Goal: Download file/media

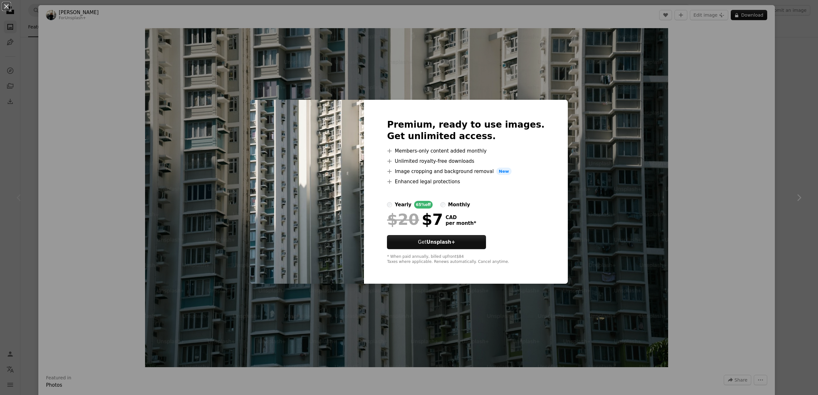
click at [657, 115] on div "An X shape Premium, ready to use images. Get unlimited access. A plus sign Memb…" at bounding box center [409, 197] width 818 height 395
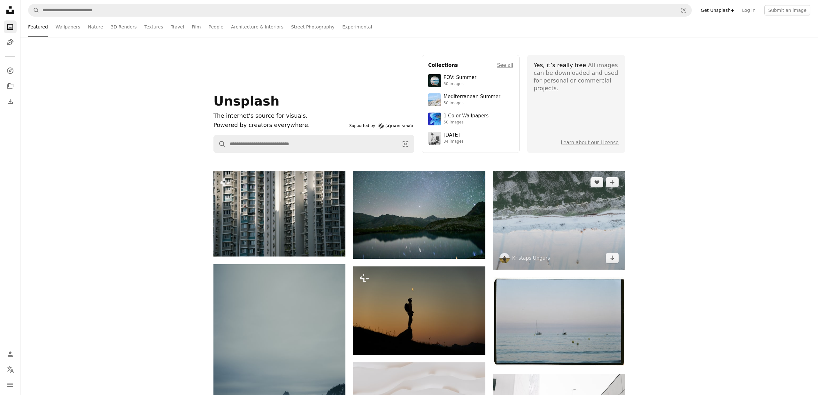
click at [602, 227] on img at bounding box center [559, 220] width 132 height 99
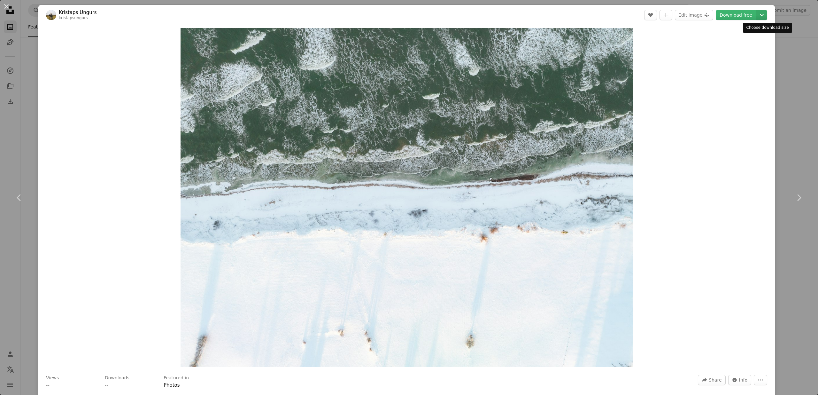
click at [767, 16] on icon "Chevron down" at bounding box center [762, 15] width 10 height 8
click at [713, 106] on dialog "An X shape Chevron left Chevron right Kristaps Ungurs kristapsungurs A heart A …" at bounding box center [409, 197] width 818 height 395
click at [746, 14] on link "Download free" at bounding box center [736, 15] width 40 height 10
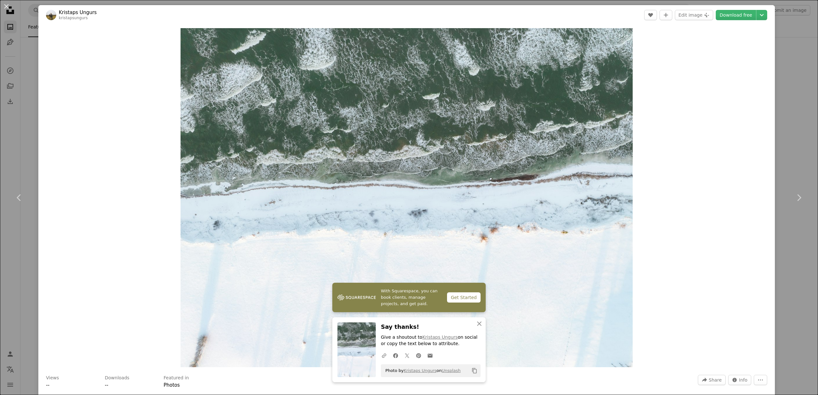
click at [719, 46] on div "Zoom in" at bounding box center [406, 197] width 737 height 345
click at [766, 17] on icon "Chevron down" at bounding box center [762, 15] width 10 height 8
click at [726, 114] on dialog "An X shape Chevron left Chevron right With Squarespace, you can book clients, m…" at bounding box center [409, 197] width 818 height 395
click at [768, 379] on button "More Actions" at bounding box center [760, 380] width 13 height 10
click at [746, 332] on dialog "An X shape Chevron left Chevron right With Squarespace, you can book clients, m…" at bounding box center [409, 197] width 818 height 395
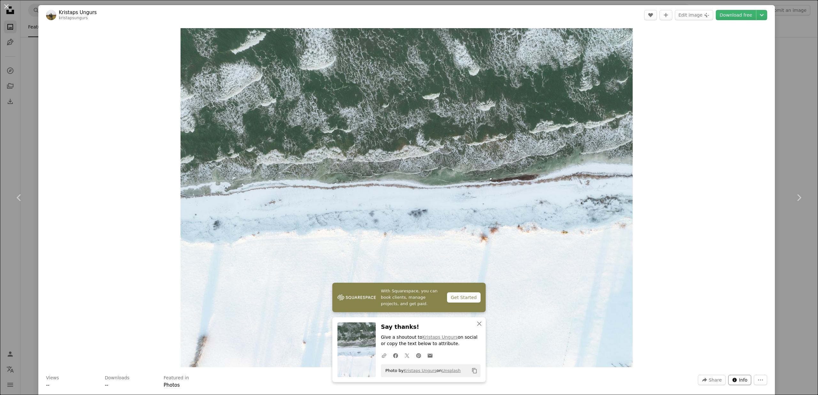
click at [744, 381] on button "Info icon Info" at bounding box center [740, 380] width 23 height 10
click at [720, 363] on button "Downloads" at bounding box center [727, 360] width 46 height 8
click at [688, 262] on div "Zoom in" at bounding box center [406, 197] width 737 height 345
click at [767, 14] on icon "Chevron down" at bounding box center [762, 15] width 10 height 8
click at [767, 12] on icon "Chevron down" at bounding box center [762, 15] width 10 height 8
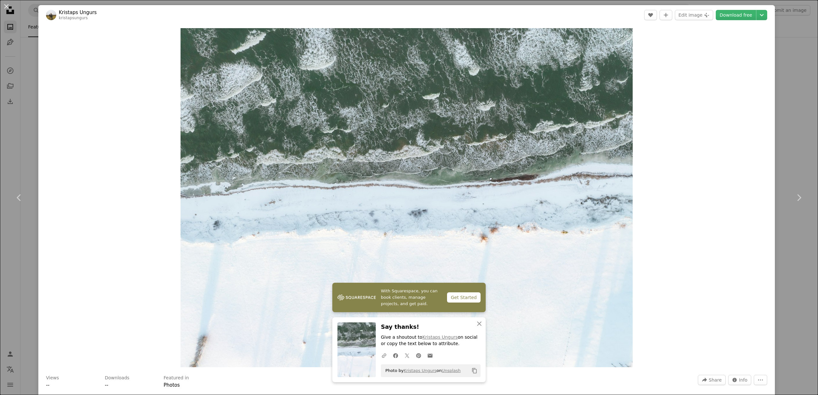
click at [748, 102] on dialog "An X shape Chevron left Chevron right With Squarespace, you can book clients, m…" at bounding box center [409, 197] width 818 height 395
click at [708, 13] on button "Edit image Plus sign for Unsplash+" at bounding box center [694, 15] width 38 height 10
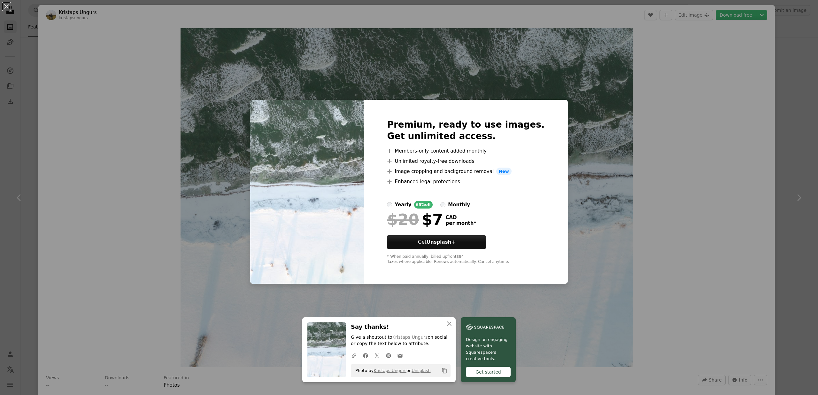
click at [694, 141] on div "An X shape An X shape Close Say thanks! Give a shoutout to Kristaps Ungurs on s…" at bounding box center [409, 197] width 818 height 395
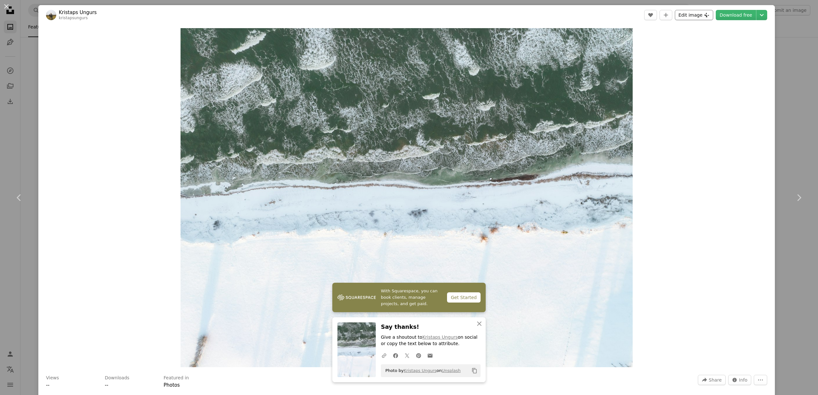
click at [708, 14] on button "Edit image Plus sign for Unsplash+" at bounding box center [694, 15] width 38 height 10
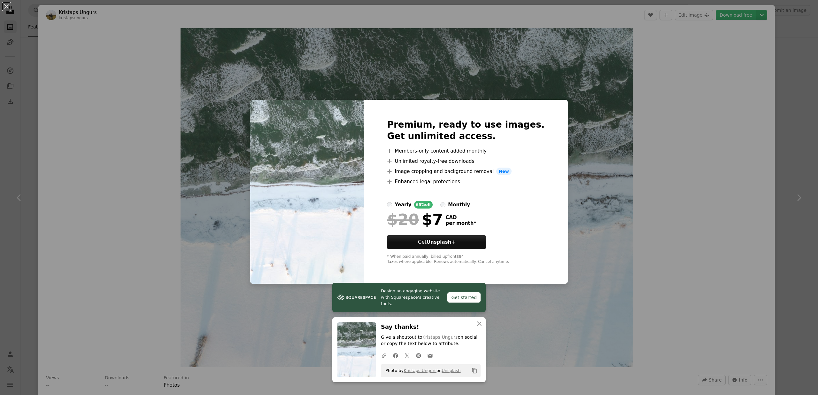
click at [769, 15] on div "An X shape Design an engaging website with Squarespace’s creative tools. Get st…" at bounding box center [409, 197] width 818 height 395
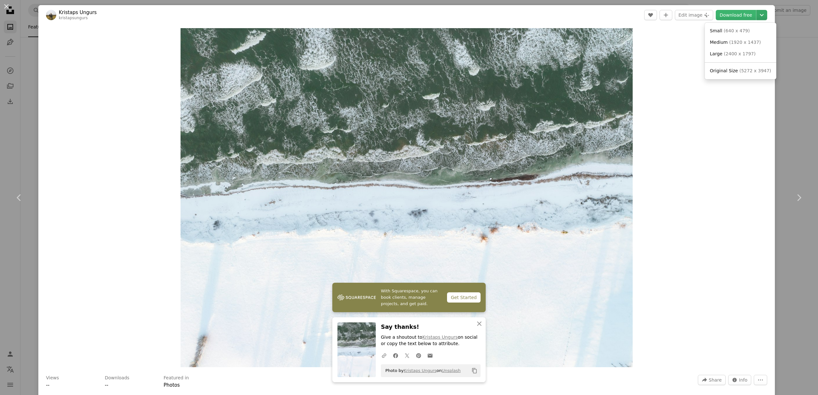
click at [765, 13] on icon "Chevron down" at bounding box center [762, 15] width 10 height 8
click at [728, 80] on dialog "An X shape Chevron left Chevron right With Squarespace, you can book clients, m…" at bounding box center [409, 197] width 818 height 395
click at [669, 13] on icon "A plus sign" at bounding box center [666, 14] width 5 height 5
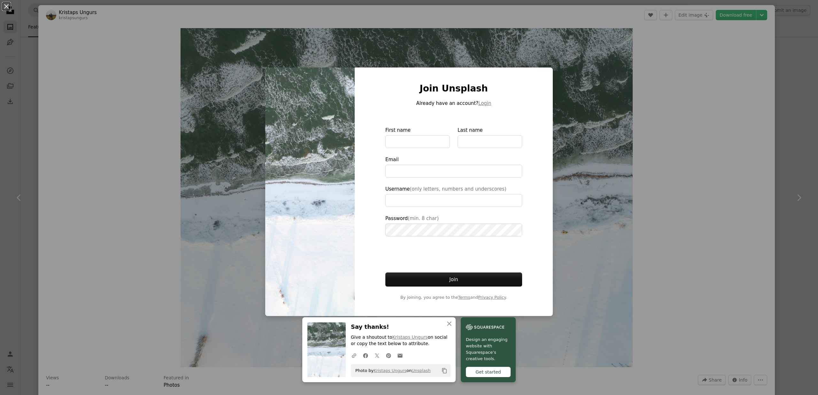
type input "**********"
click at [665, 80] on div "An X shape An X shape Close Say thanks! Give a shoutout to Kristaps Ungurs on s…" at bounding box center [409, 197] width 818 height 395
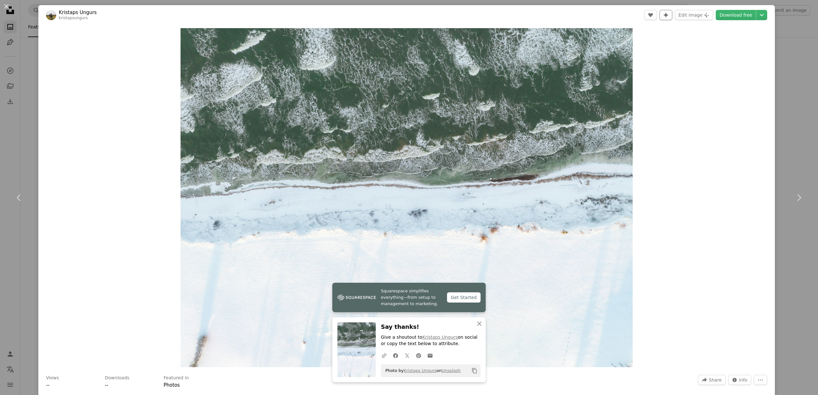
click at [673, 16] on button "A plus sign" at bounding box center [666, 15] width 13 height 10
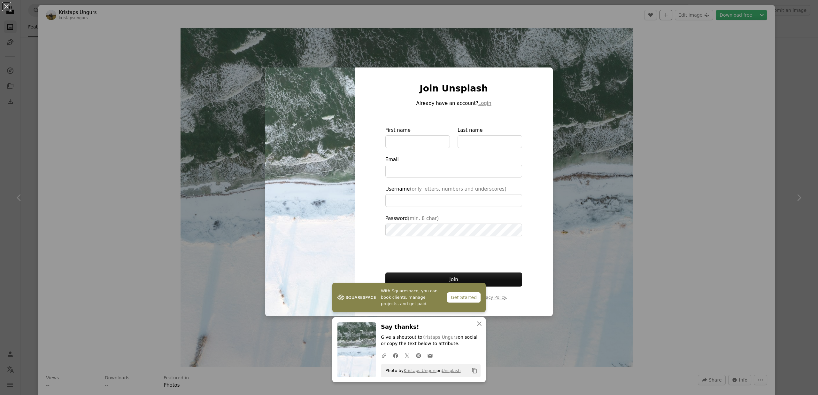
type input "**********"
click at [677, 120] on div "An X shape With Squarespace, you can book clients, manage projects, and get pai…" at bounding box center [409, 197] width 818 height 395
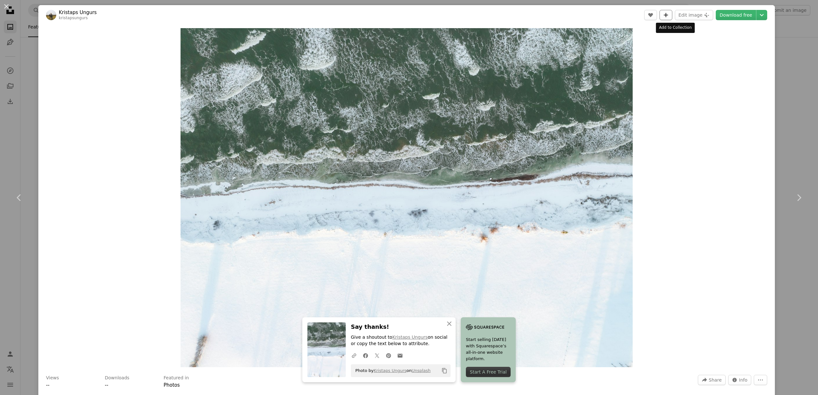
click at [673, 16] on button "A plus sign" at bounding box center [666, 15] width 13 height 10
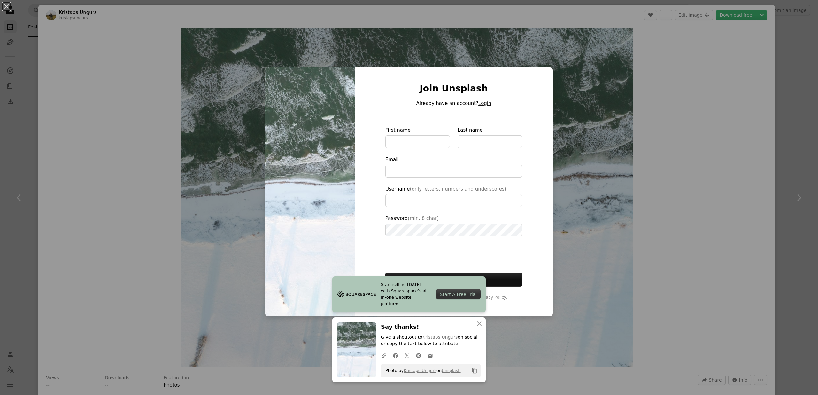
click at [483, 104] on button "Login" at bounding box center [485, 103] width 13 height 8
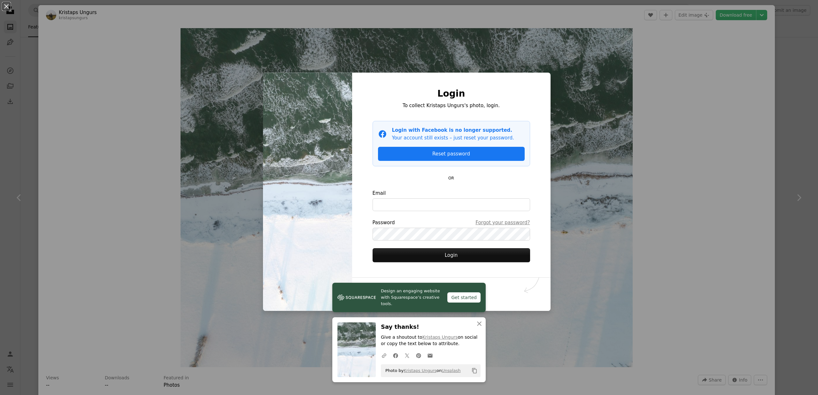
click at [700, 196] on div "An X shape Design an engaging website with Squarespace’s creative tools. Get st…" at bounding box center [409, 197] width 818 height 395
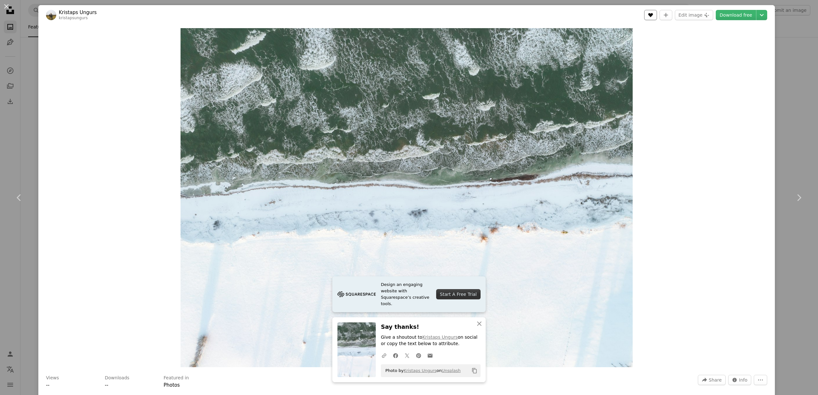
click at [653, 16] on icon "A heart" at bounding box center [650, 14] width 5 height 5
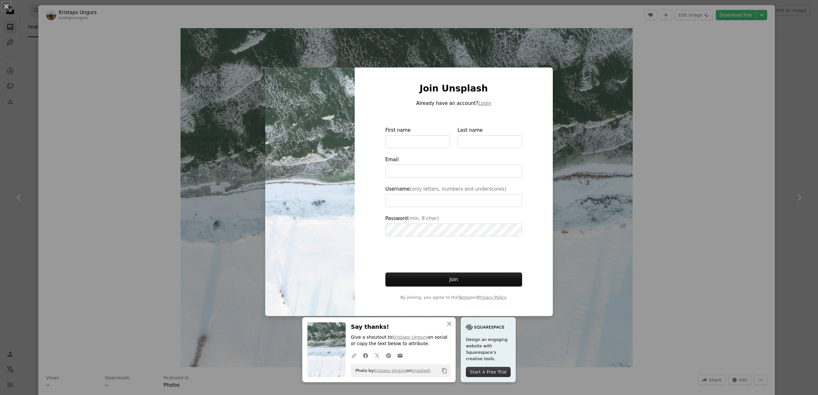
type input "**********"
click at [601, 60] on div "An X shape An X shape Close Say thanks! Give a shoutout to Kristaps Ungurs on s…" at bounding box center [409, 197] width 818 height 395
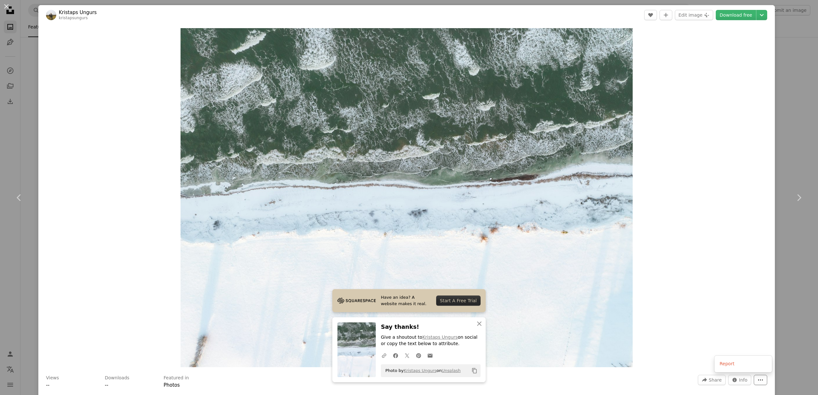
click at [763, 380] on icon "More Actions" at bounding box center [761, 379] width 5 height 1
drag, startPoint x: 715, startPoint y: 312, endPoint x: 705, endPoint y: 308, distance: 10.8
click at [809, 54] on div "An X shape Chevron left Chevron right Have an idea? A website makes it real. St…" at bounding box center [409, 197] width 818 height 395
